Goal: Check status: Check status

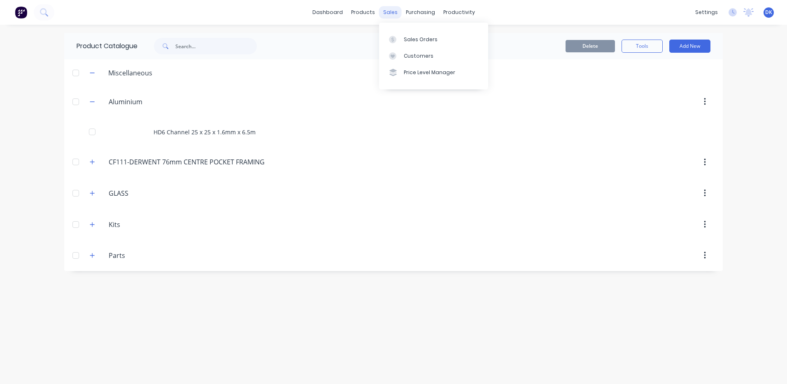
click at [390, 10] on div "sales" at bounding box center [390, 12] width 23 height 12
click at [413, 38] on div "Sales Orders" at bounding box center [421, 39] width 34 height 7
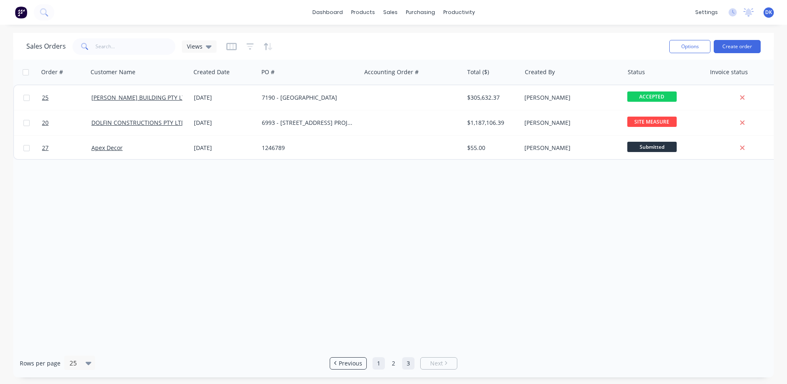
click at [377, 365] on link "1" at bounding box center [379, 363] width 12 height 12
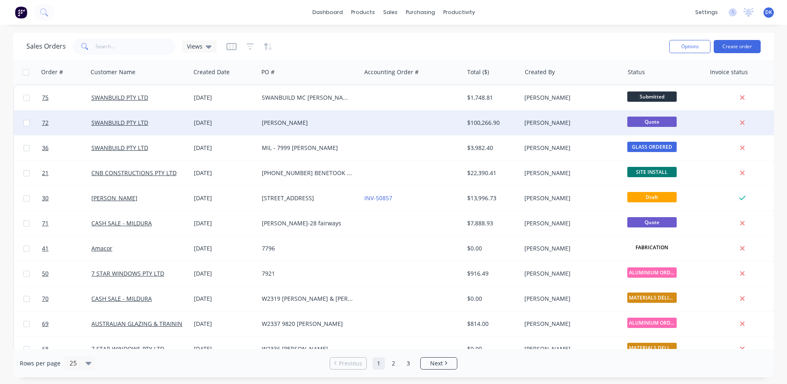
click at [496, 122] on div "$100,266.90" at bounding box center [491, 123] width 48 height 8
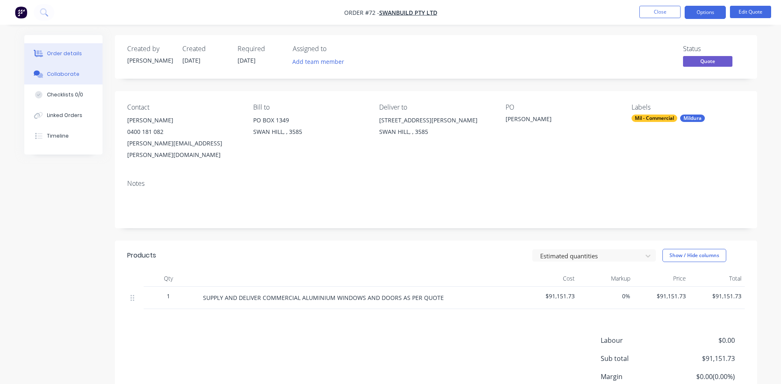
click at [58, 74] on div "Collaborate" at bounding box center [63, 73] width 33 height 7
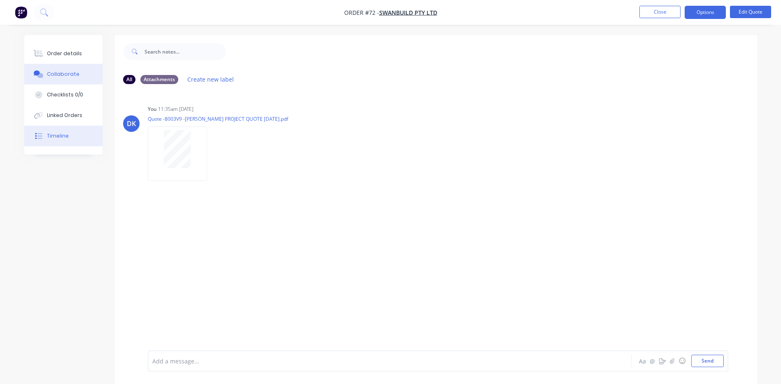
click at [58, 136] on div "Timeline" at bounding box center [58, 135] width 22 height 7
